Goal: Transaction & Acquisition: Download file/media

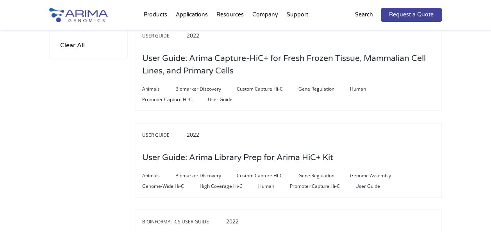
scroll to position [393, 0]
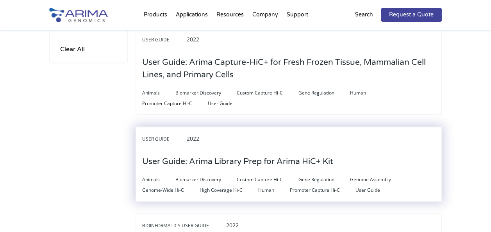
click at [280, 157] on h3 "User Guide: Arima Library Prep for Arima HiC+ Kit" at bounding box center [237, 162] width 191 height 24
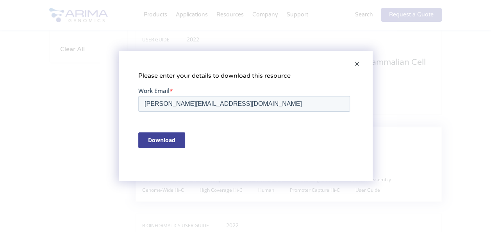
scroll to position [0, 0]
click at [170, 141] on input "Download" at bounding box center [161, 140] width 47 height 16
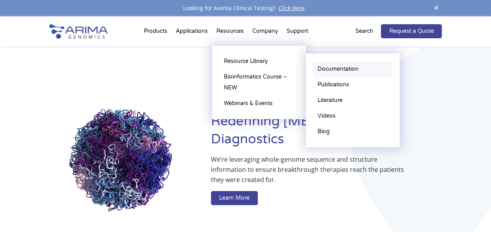
click at [335, 66] on link "Documentation" at bounding box center [353, 69] width 78 height 16
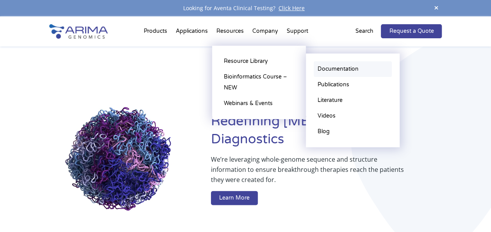
click at [336, 70] on link "Documentation" at bounding box center [353, 69] width 78 height 16
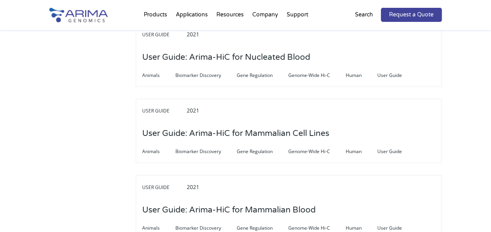
scroll to position [2043, 0]
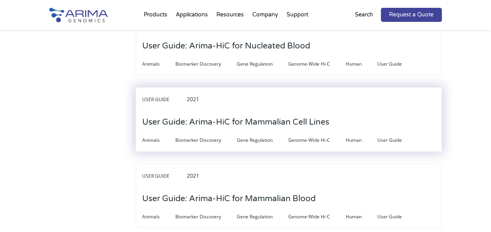
click at [327, 134] on div "Animals Biomarker Discovery Gene Regulation Genome-Wide Hi-C Human User Guide" at bounding box center [288, 139] width 293 height 11
click at [316, 121] on h3 "User Guide: Arima-HiC for Mammalian Cell Lines" at bounding box center [235, 122] width 187 height 24
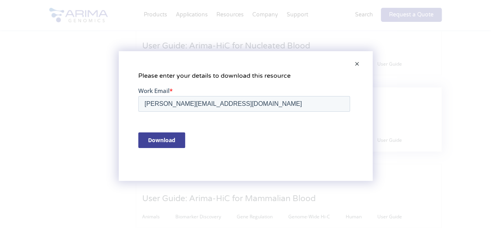
scroll to position [0, 0]
click at [182, 145] on input "Download" at bounding box center [161, 140] width 47 height 16
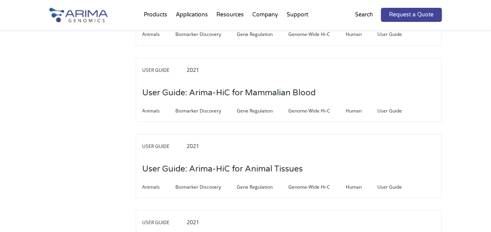
scroll to position [2145, 0]
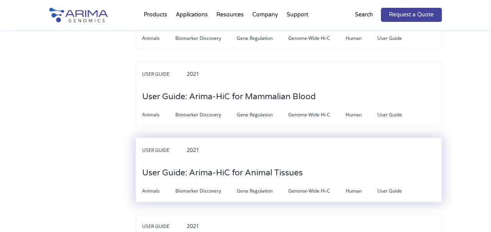
click at [282, 171] on h3 "User Guide: Arima-HiC for Animal Tissues" at bounding box center [222, 173] width 161 height 24
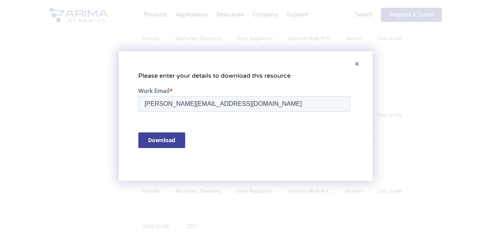
scroll to position [0, 0]
click at [170, 141] on input "Download" at bounding box center [161, 140] width 47 height 16
